Goal: Navigation & Orientation: Find specific page/section

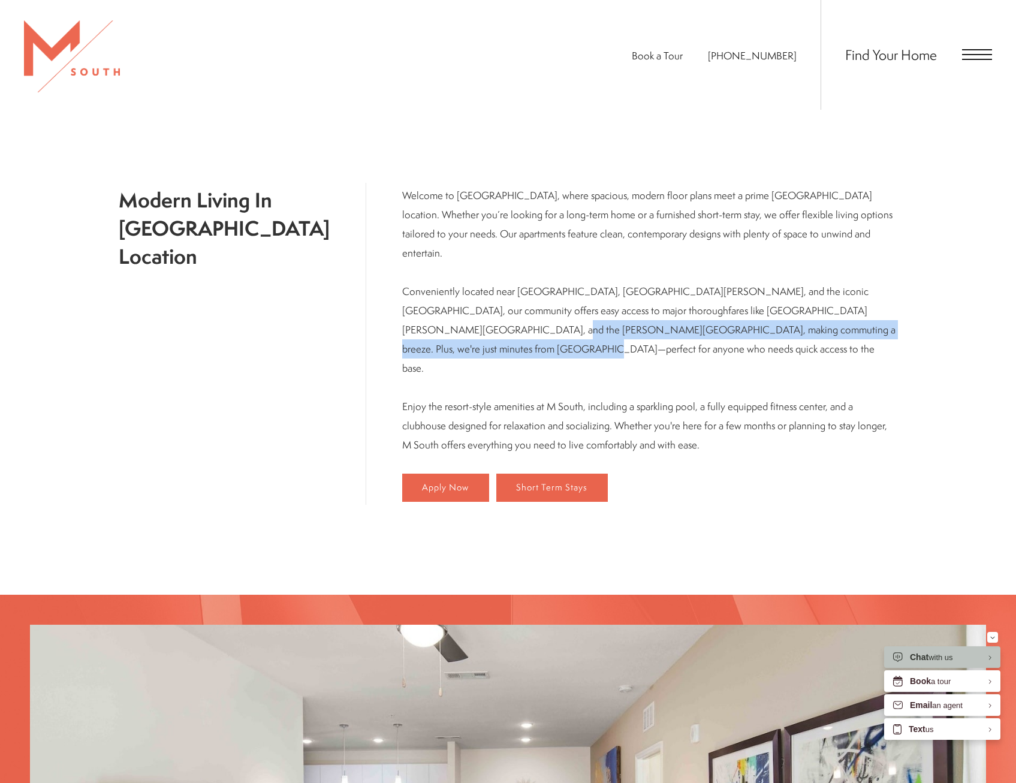
drag, startPoint x: 772, startPoint y: 313, endPoint x: 817, endPoint y: 288, distance: 51.2
click at [817, 288] on p "Welcome to [GEOGRAPHIC_DATA], where spacious, modern floor plans meet a prime […" at bounding box center [650, 320] width 496 height 268
drag, startPoint x: 817, startPoint y: 288, endPoint x: 833, endPoint y: 290, distance: 15.7
copy p "Plus, we're just minutes from [GEOGRAPHIC_DATA]—perfect for anyone who needs qu…"
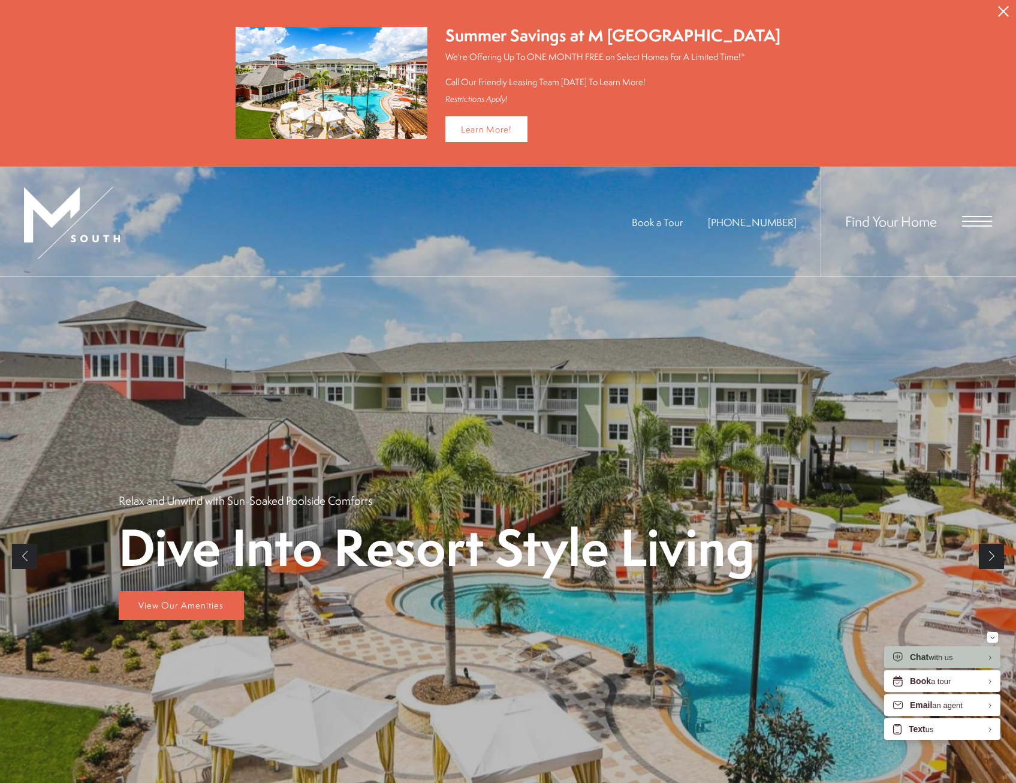
click at [983, 211] on div "Find Your Home" at bounding box center [905, 222] width 171 height 110
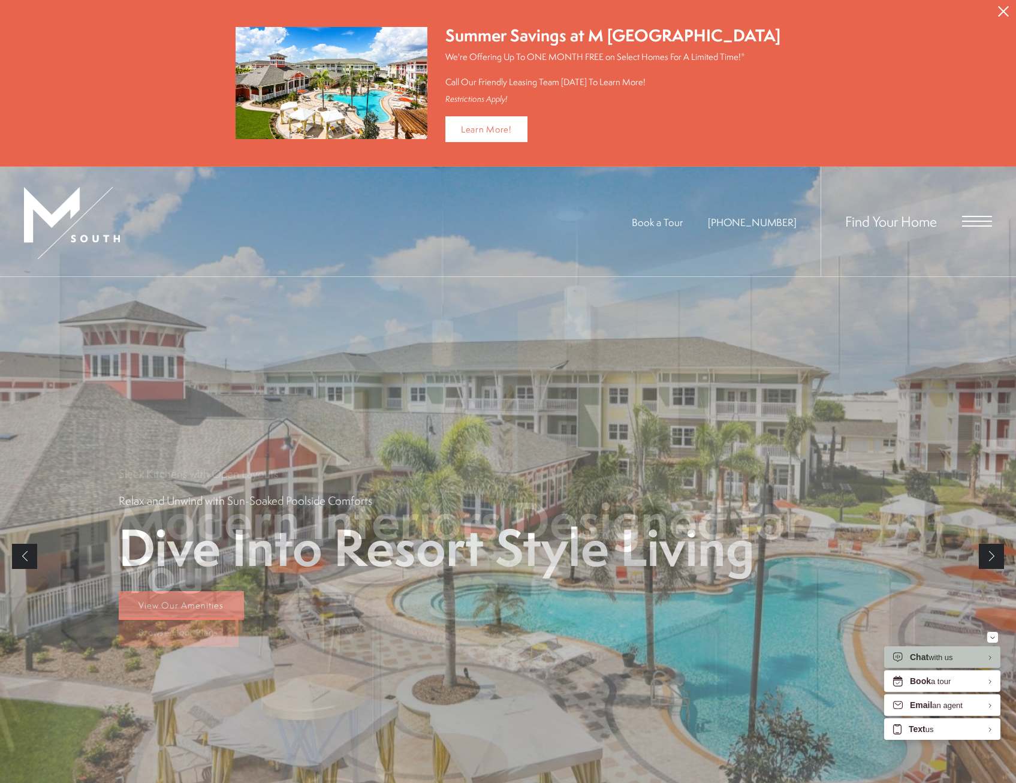
click at [981, 218] on span "Open Menu" at bounding box center [977, 221] width 30 height 11
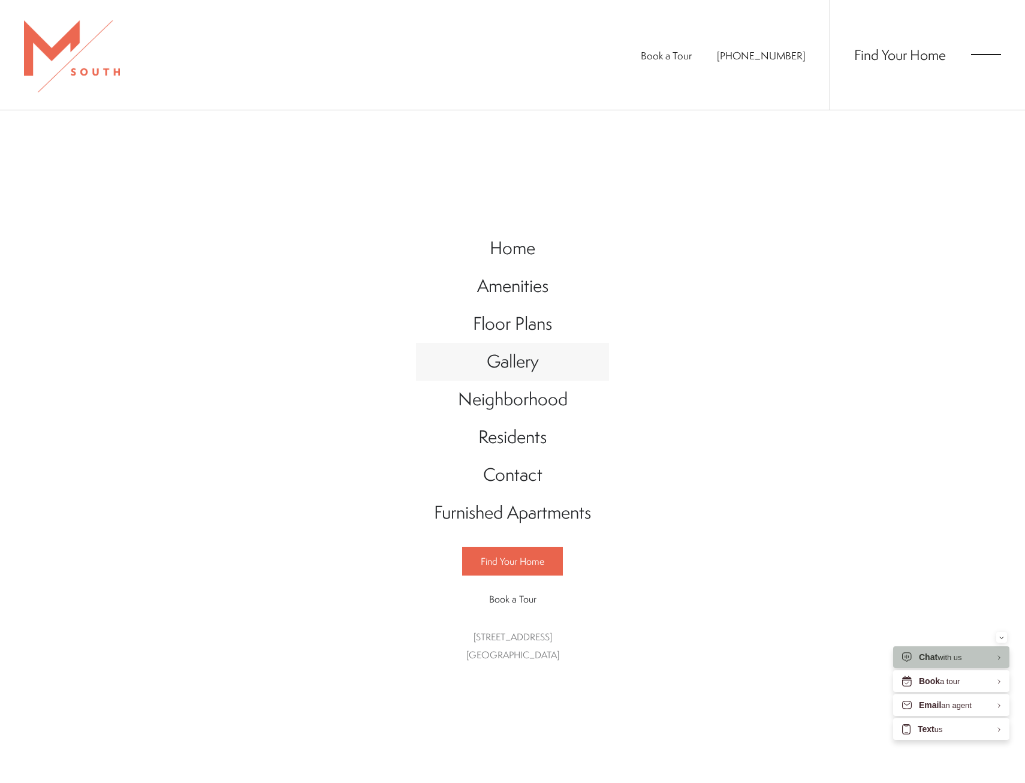
click at [535, 369] on span "Gallery" at bounding box center [513, 361] width 52 height 25
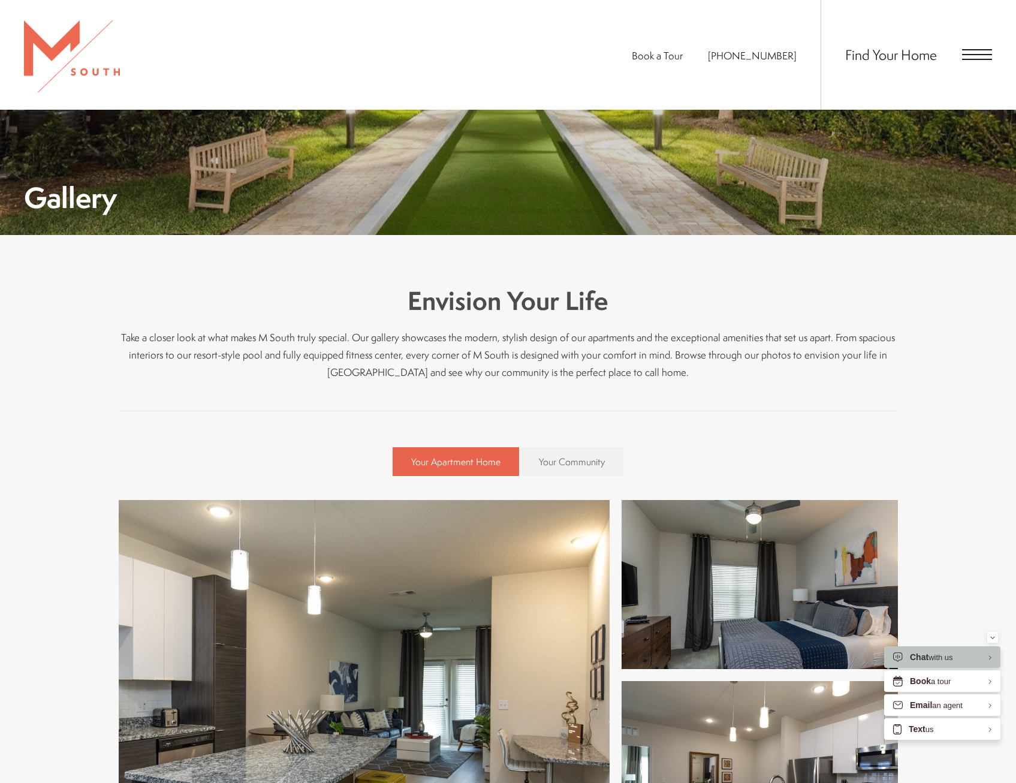
scroll to position [122, 0]
